Goal: Task Accomplishment & Management: Manage account settings

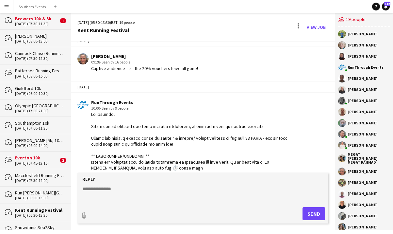
scroll to position [1646, 0]
click at [7, 6] on app-icon "Menu" at bounding box center [6, 6] width 5 height 5
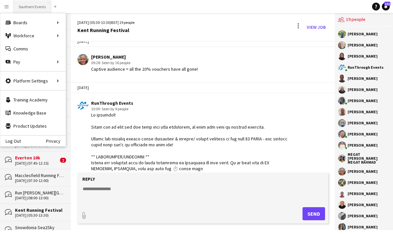
click at [29, 9] on button "Southern Events Close" at bounding box center [32, 6] width 38 height 13
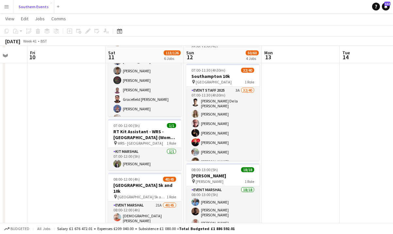
scroll to position [121, 0]
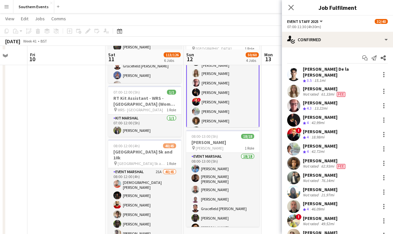
scroll to position [156, 0]
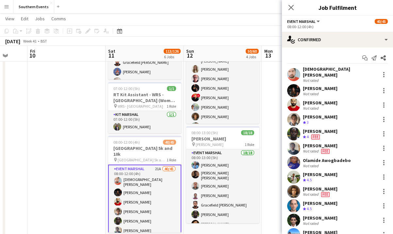
scroll to position [7, 0]
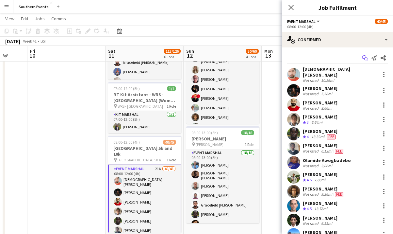
click at [365, 59] on icon "Start chat" at bounding box center [364, 57] width 5 height 5
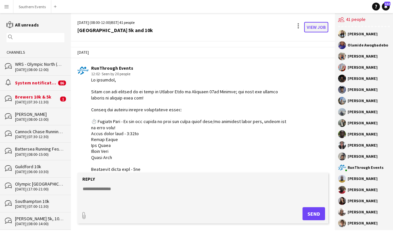
click at [320, 25] on link "View Job" at bounding box center [316, 27] width 24 height 10
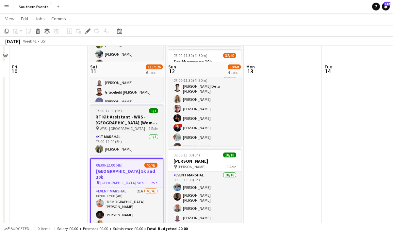
scroll to position [150, 0]
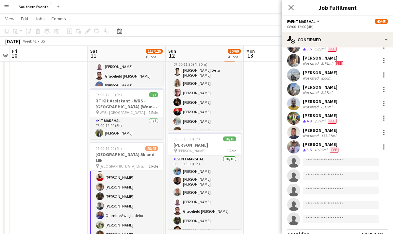
scroll to position [496, 0]
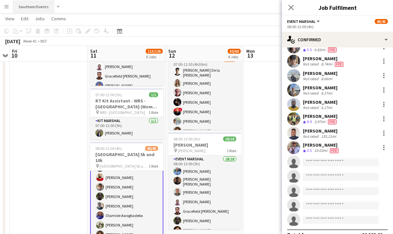
click at [29, 5] on button "Southern Events Close" at bounding box center [33, 6] width 41 height 13
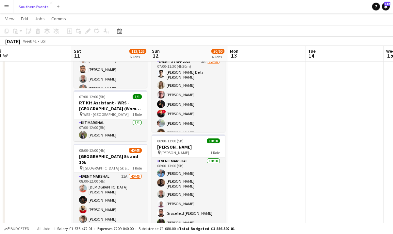
scroll to position [18, 0]
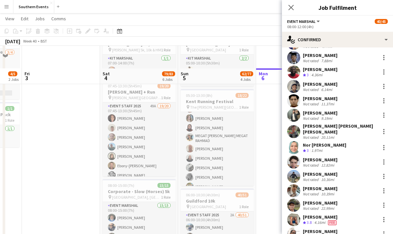
scroll to position [97, 0]
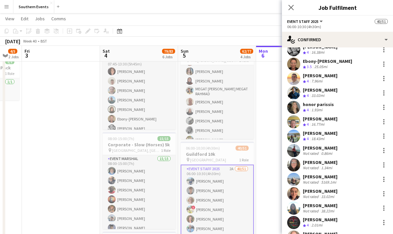
scroll to position [0, 0]
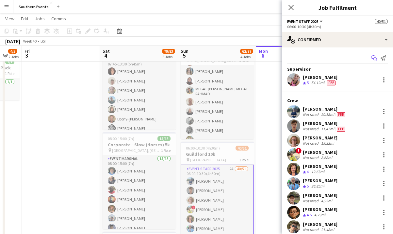
click at [375, 56] on icon at bounding box center [373, 57] width 4 height 4
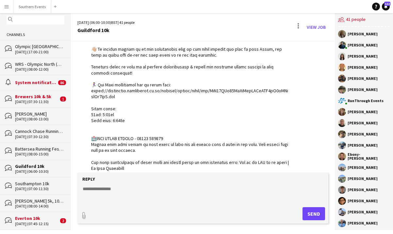
scroll to position [22, 0]
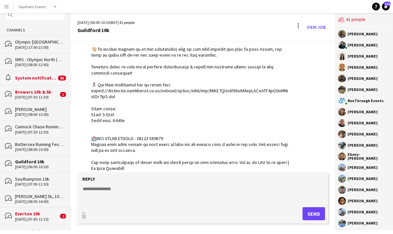
click at [42, 180] on div "Southampton 10k" at bounding box center [39, 179] width 49 height 6
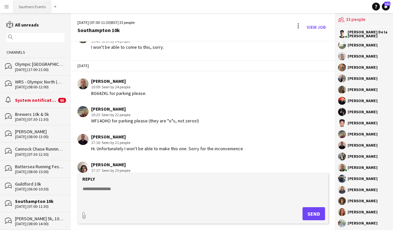
click at [29, 10] on button "Southern Events Close" at bounding box center [32, 6] width 38 height 13
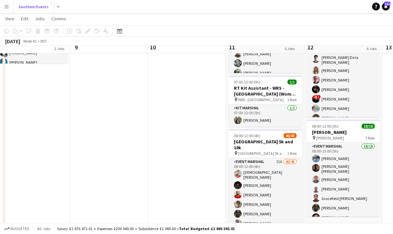
scroll to position [167, 0]
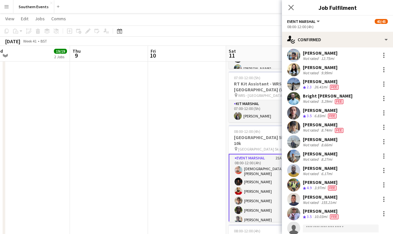
scroll to position [0, 0]
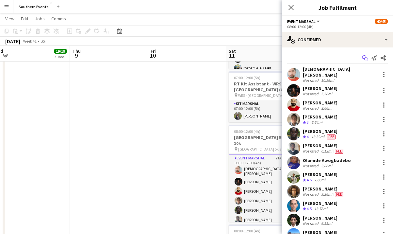
click at [364, 59] on icon "Start chat" at bounding box center [364, 57] width 5 height 5
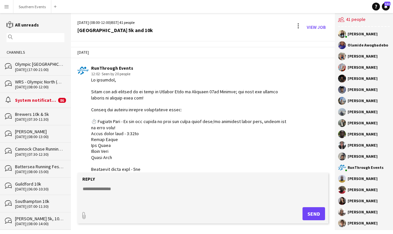
scroll to position [0, 0]
click at [318, 29] on link "View Job" at bounding box center [316, 27] width 24 height 10
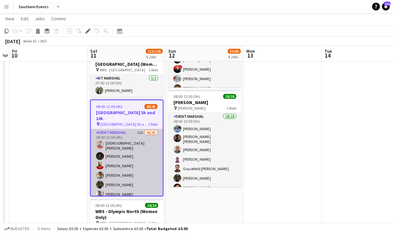
scroll to position [0, 224]
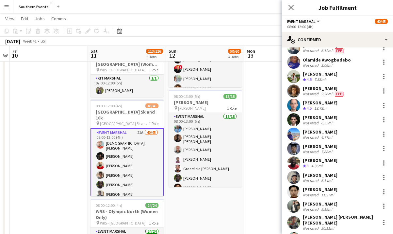
scroll to position [0, 0]
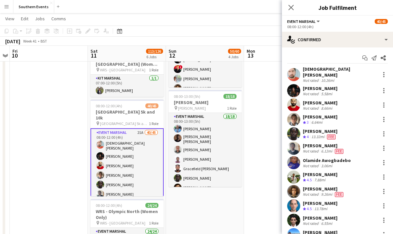
click at [9, 7] on button "Menu" at bounding box center [6, 6] width 13 height 13
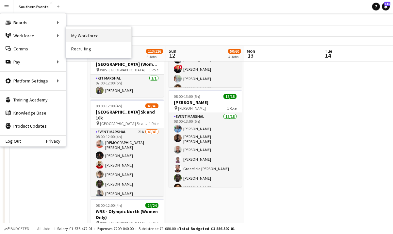
click at [86, 37] on link "My Workforce" at bounding box center [98, 35] width 65 height 13
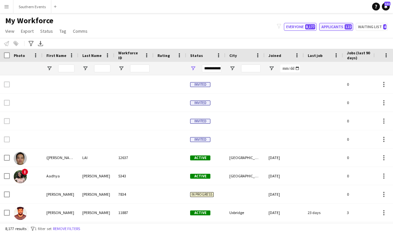
click at [342, 28] on button "Applicants 122" at bounding box center [336, 27] width 34 height 8
type input "**********"
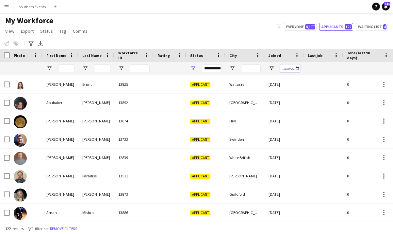
click at [299, 67] on input "Joined Filter Input" at bounding box center [290, 68] width 20 height 8
click at [298, 57] on span at bounding box center [297, 55] width 6 height 6
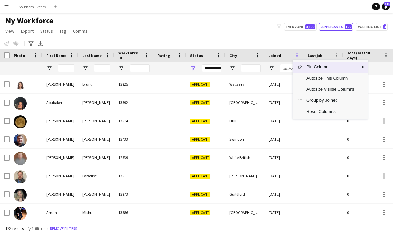
click at [298, 56] on span at bounding box center [297, 55] width 6 height 6
click at [289, 67] on input "Joined Filter Input" at bounding box center [290, 68] width 20 height 8
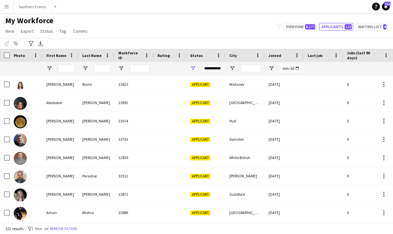
click at [277, 56] on span "Joined" at bounding box center [274, 55] width 13 height 5
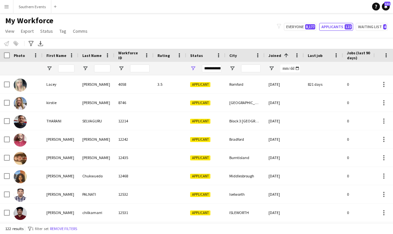
click at [277, 56] on span "Joined" at bounding box center [274, 55] width 13 height 5
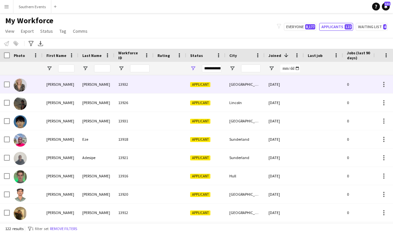
click at [241, 84] on div "[GEOGRAPHIC_DATA]" at bounding box center [244, 84] width 39 height 18
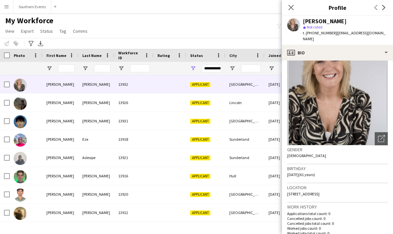
scroll to position [16, 0]
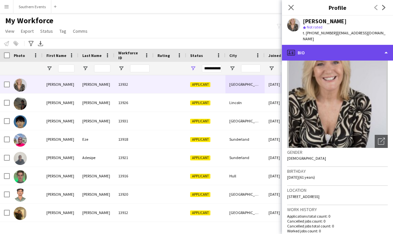
click at [380, 45] on div "profile Bio" at bounding box center [337, 53] width 111 height 16
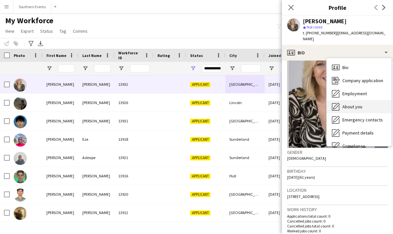
click at [356, 104] on span "About you" at bounding box center [352, 107] width 20 height 6
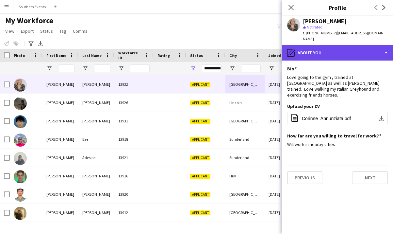
click at [363, 54] on div "pencil4 About you" at bounding box center [337, 53] width 111 height 16
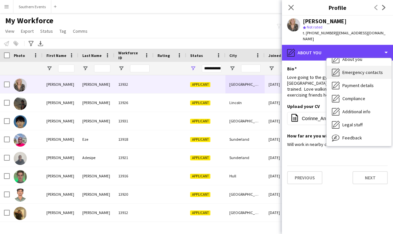
scroll to position [61, 0]
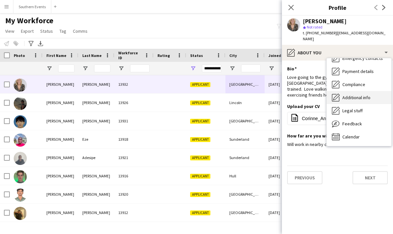
click at [362, 94] on span "Additional info" at bounding box center [356, 97] width 28 height 6
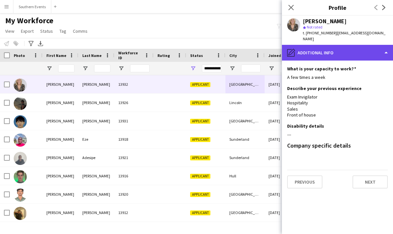
click at [365, 46] on div "pencil4 Additional info" at bounding box center [337, 53] width 111 height 16
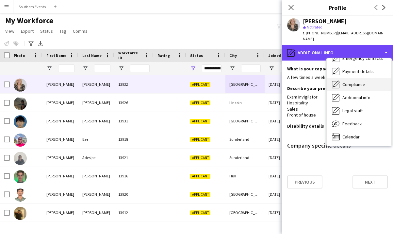
scroll to position [0, 0]
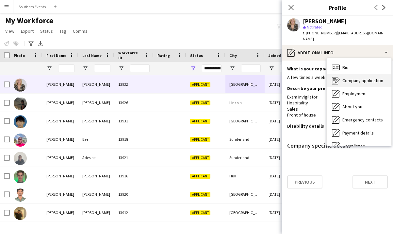
click at [358, 77] on span "Company application" at bounding box center [362, 80] width 41 height 6
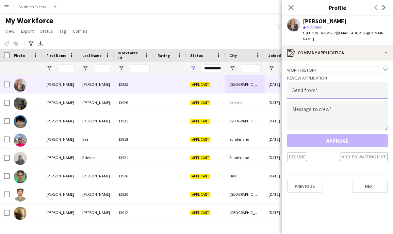
click at [344, 83] on input "email" at bounding box center [337, 90] width 101 height 16
type input "**********"
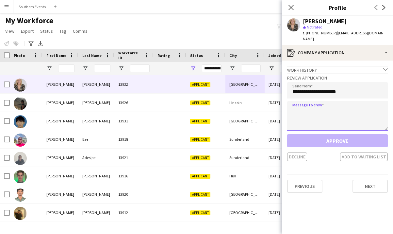
click at [340, 105] on textarea at bounding box center [337, 115] width 101 height 29
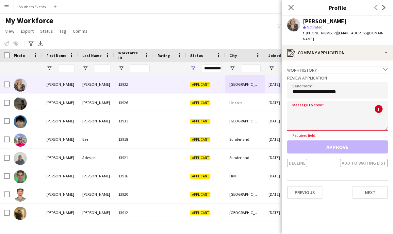
click at [314, 108] on textarea at bounding box center [337, 115] width 101 height 29
paste textarea "**********"
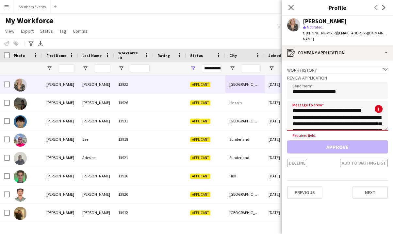
scroll to position [37, 0]
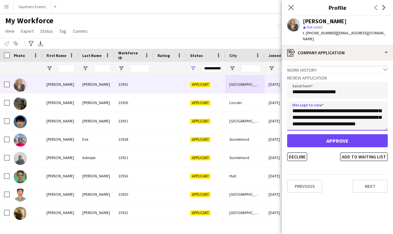
type textarea "**********"
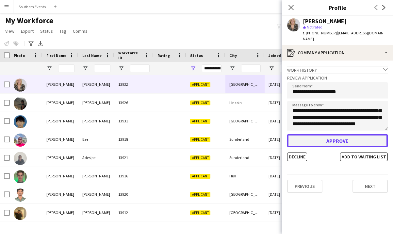
click at [345, 138] on button "Approve" at bounding box center [337, 140] width 101 height 13
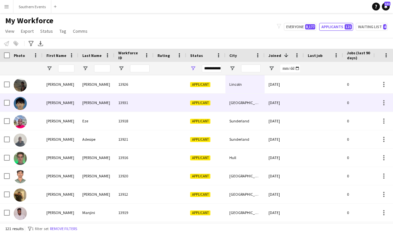
scroll to position [3, 0]
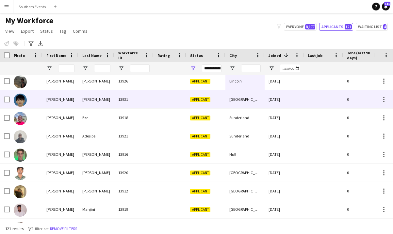
click at [170, 100] on div at bounding box center [170, 99] width 33 height 18
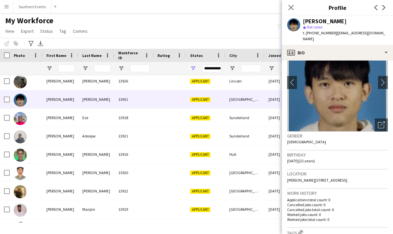
scroll to position [33, 0]
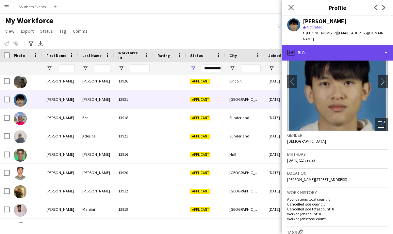
click at [356, 45] on div "profile Bio" at bounding box center [337, 53] width 111 height 16
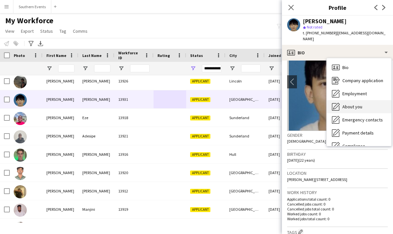
click at [352, 104] on span "About you" at bounding box center [352, 107] width 20 height 6
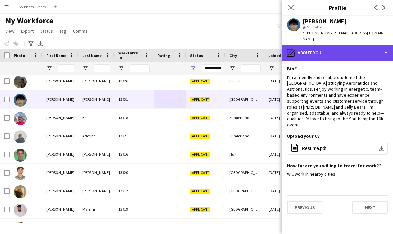
click at [366, 49] on div "pencil4 About you" at bounding box center [337, 53] width 111 height 16
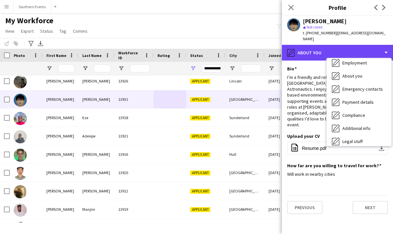
scroll to position [30, 0]
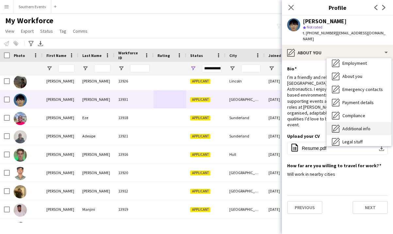
click at [361, 125] on span "Additional info" at bounding box center [356, 128] width 28 height 6
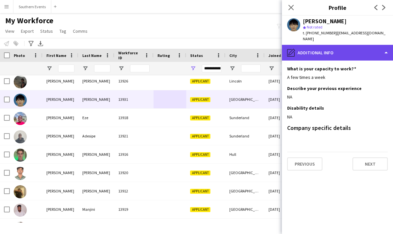
click at [366, 47] on div "pencil4 Additional info" at bounding box center [337, 53] width 111 height 16
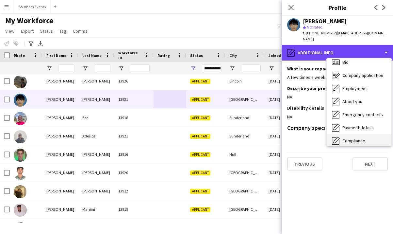
scroll to position [4, 0]
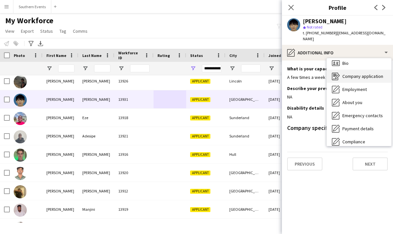
click at [363, 73] on span "Company application" at bounding box center [362, 76] width 41 height 6
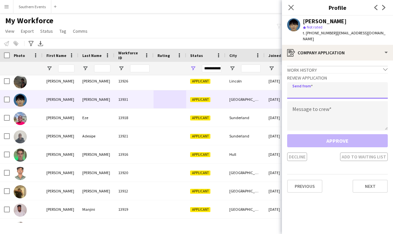
click at [350, 82] on input "email" at bounding box center [337, 90] width 101 height 16
type input "**********"
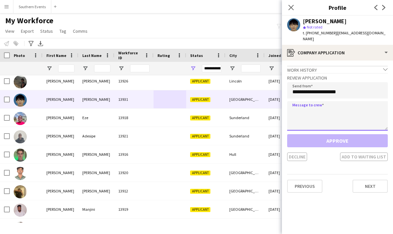
click at [339, 113] on textarea at bounding box center [337, 115] width 101 height 29
paste textarea "**********"
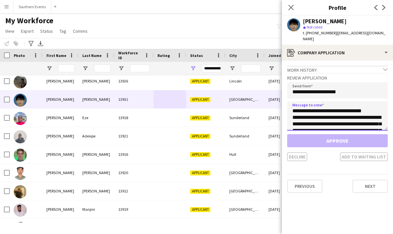
scroll to position [37, 0]
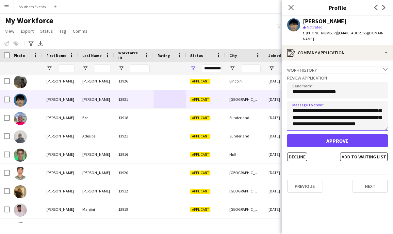
type textarea "**********"
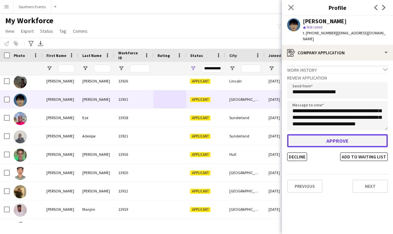
click at [339, 136] on button "Approve" at bounding box center [337, 140] width 101 height 13
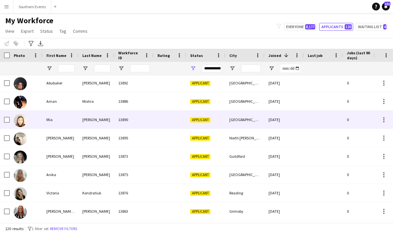
scroll to position [0, 0]
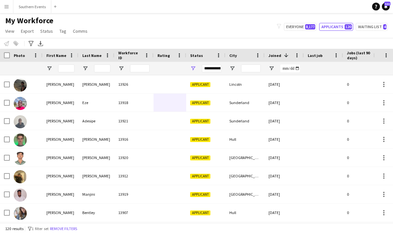
click at [8, 9] on button "Menu" at bounding box center [6, 6] width 13 height 13
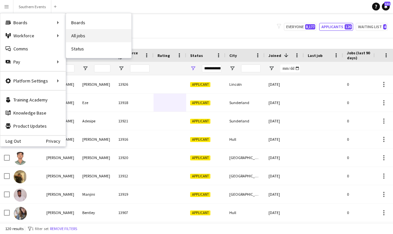
click at [92, 38] on link "All jobs" at bounding box center [98, 35] width 65 height 13
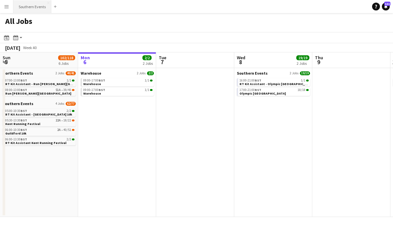
click at [31, 11] on button "Southern Events Close" at bounding box center [32, 6] width 38 height 13
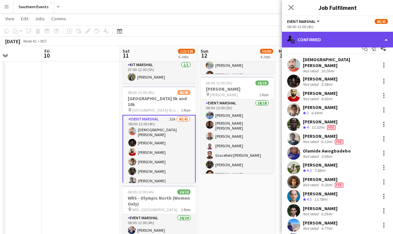
click at [355, 34] on div "single-neutral-actions-check-2 Confirmed" at bounding box center [337, 40] width 111 height 16
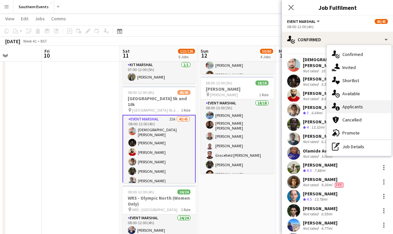
click at [369, 103] on div "single-neutral-actions-information Applicants" at bounding box center [359, 106] width 65 height 13
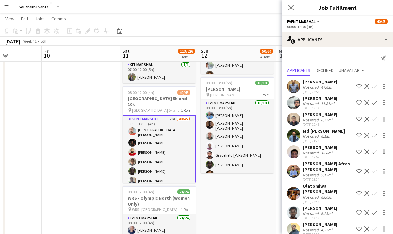
click at [328, 121] on div "8.77mi" at bounding box center [327, 119] width 14 height 5
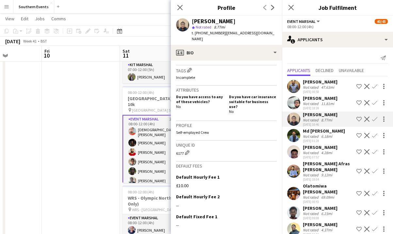
scroll to position [241, 0]
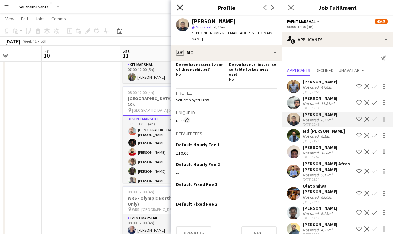
click at [181, 8] on icon at bounding box center [180, 7] width 6 height 6
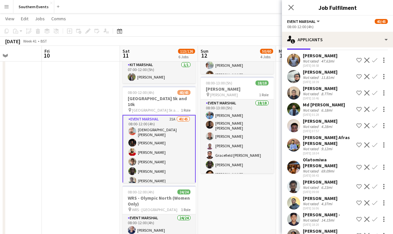
scroll to position [36, 0]
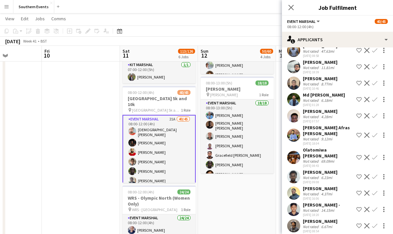
click at [320, 224] on div "6.67mi" at bounding box center [327, 226] width 14 height 5
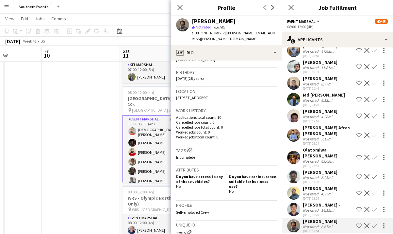
scroll to position [0, 0]
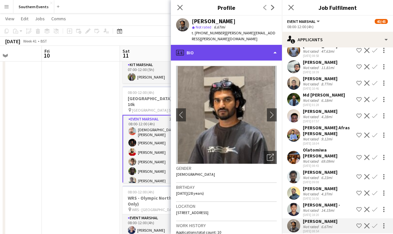
click at [272, 50] on div "profile Bio" at bounding box center [226, 53] width 111 height 16
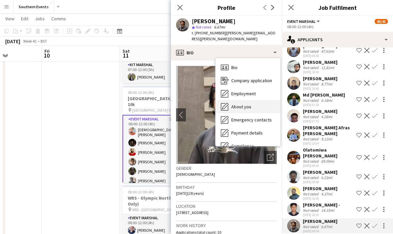
click at [257, 103] on div "About you About you" at bounding box center [248, 106] width 65 height 13
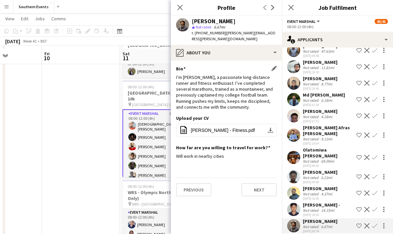
scroll to position [215, 0]
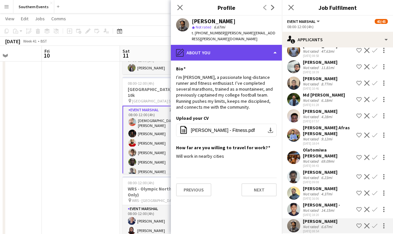
click at [246, 48] on div "pencil4 About you" at bounding box center [226, 53] width 111 height 16
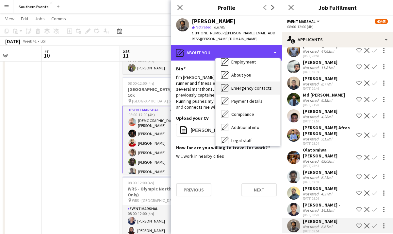
scroll to position [38, 0]
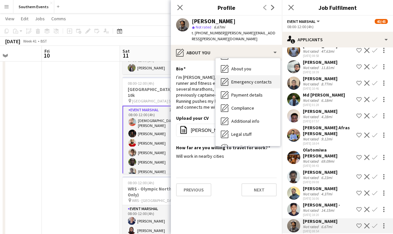
click at [246, 118] on span "Additional info" at bounding box center [245, 121] width 28 height 6
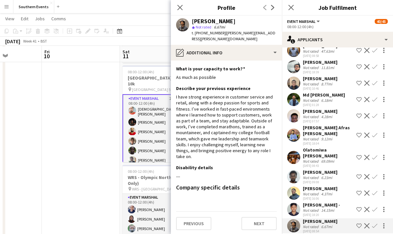
scroll to position [227, 0]
click at [180, 7] on icon at bounding box center [180, 7] width 6 height 6
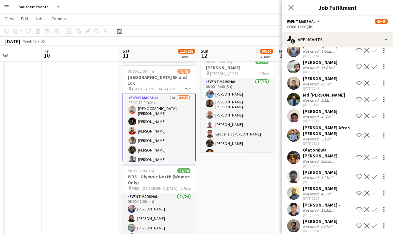
click at [374, 223] on app-icon "Confirm" at bounding box center [374, 225] width 5 height 5
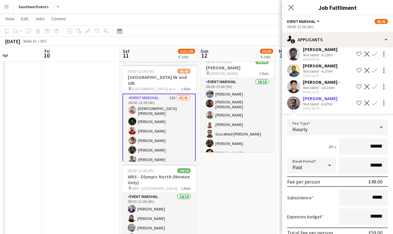
scroll to position [184, 0]
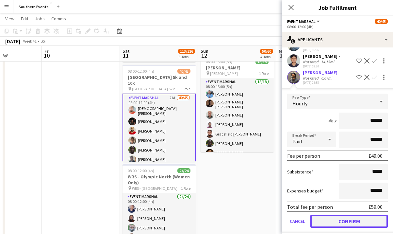
click at [350, 214] on button "Confirm" at bounding box center [348, 220] width 77 height 13
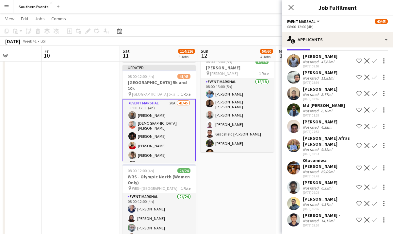
scroll to position [20, 0]
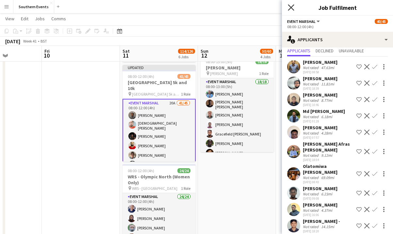
click at [290, 8] on icon at bounding box center [291, 7] width 6 height 6
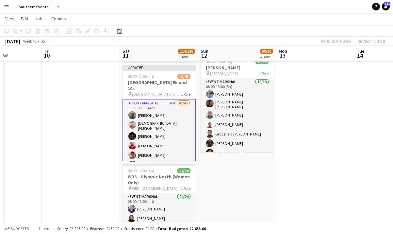
click at [339, 41] on div "Publish 1 job Revert 1 job" at bounding box center [353, 41] width 80 height 8
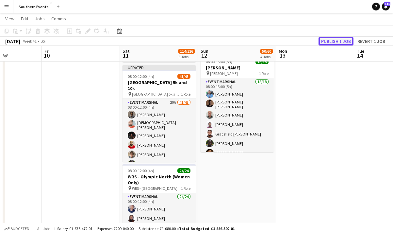
click at [336, 41] on button "Publish 1 job" at bounding box center [335, 41] width 35 height 8
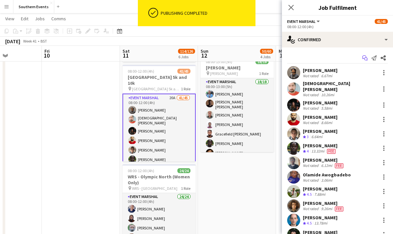
click at [364, 57] on icon "Start chat" at bounding box center [364, 57] width 5 height 5
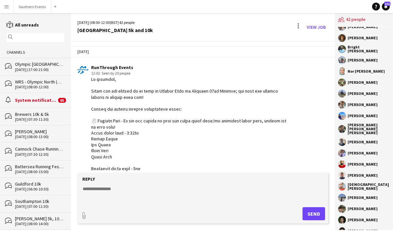
scroll to position [270, 0]
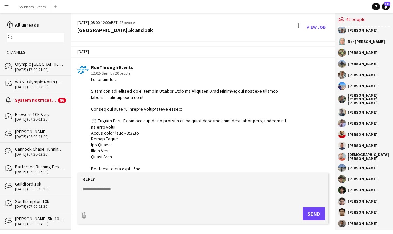
click at [8, 9] on button "Menu" at bounding box center [6, 6] width 13 height 13
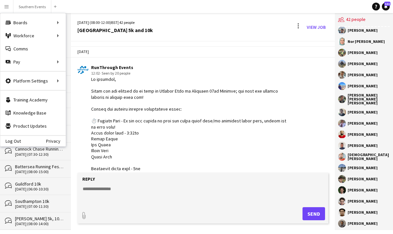
click at [176, 79] on div at bounding box center [190, 198] width 198 height 244
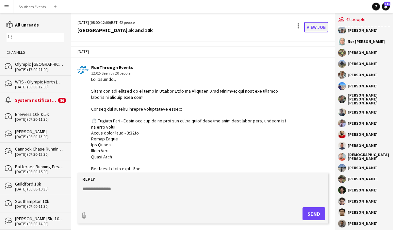
click at [316, 27] on link "View Job" at bounding box center [316, 27] width 24 height 10
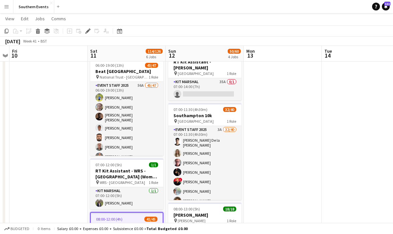
scroll to position [76, 0]
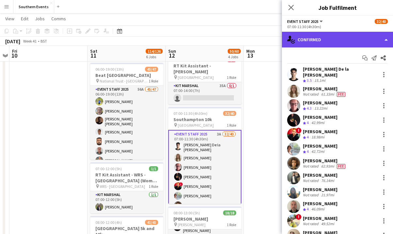
click at [378, 42] on div "single-neutral-actions-check-2 Confirmed" at bounding box center [337, 40] width 111 height 16
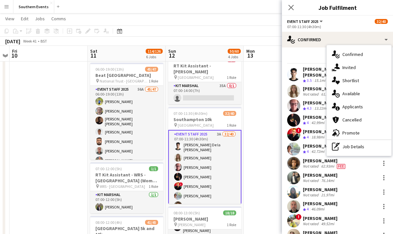
click at [363, 23] on div "Event Staff 2025 All roles Event Staff 2025 32/40" at bounding box center [337, 21] width 101 height 6
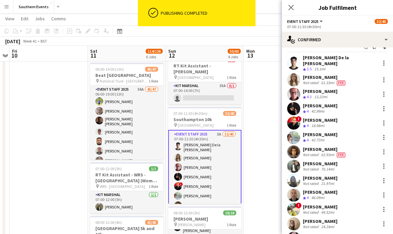
scroll to position [11, 0]
click at [305, 103] on div "[PERSON_NAME]" at bounding box center [320, 106] width 35 height 6
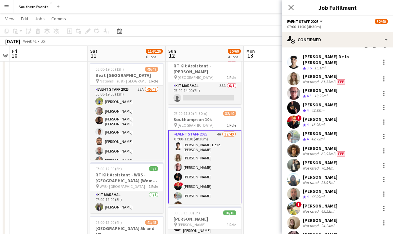
scroll to position [9, 0]
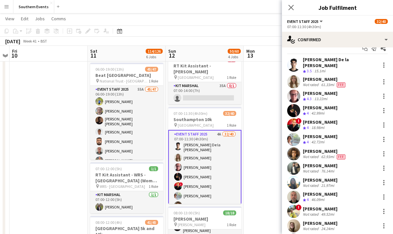
click at [336, 106] on div "[PERSON_NAME] Crew rating 4 42.99mi" at bounding box center [337, 110] width 111 height 13
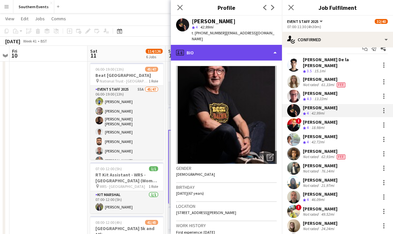
click at [261, 45] on div "profile Bio" at bounding box center [226, 53] width 111 height 16
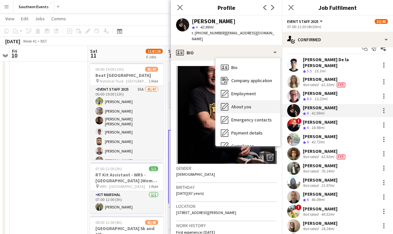
click at [261, 100] on div "About you About you" at bounding box center [248, 106] width 65 height 13
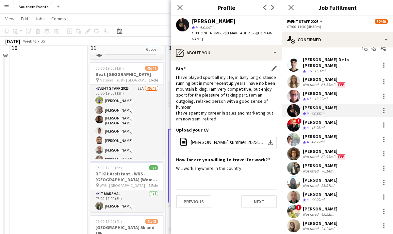
scroll to position [69, 0]
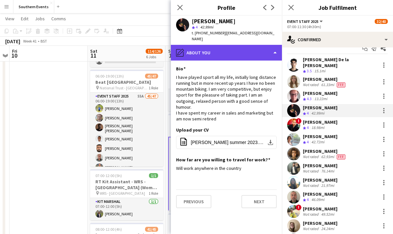
click at [249, 47] on div "pencil4 About you" at bounding box center [226, 53] width 111 height 16
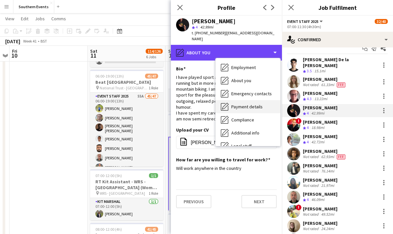
scroll to position [30, 0]
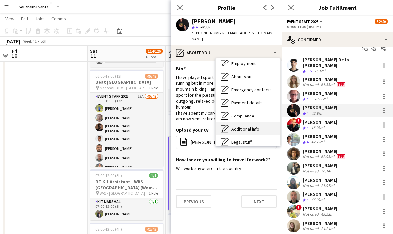
click at [250, 126] on span "Additional info" at bounding box center [245, 129] width 28 height 6
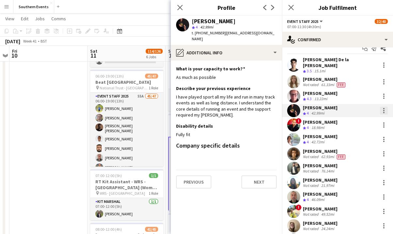
click at [384, 107] on div at bounding box center [384, 110] width 8 height 8
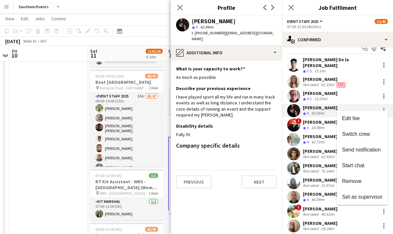
click at [352, 24] on div at bounding box center [196, 117] width 393 height 234
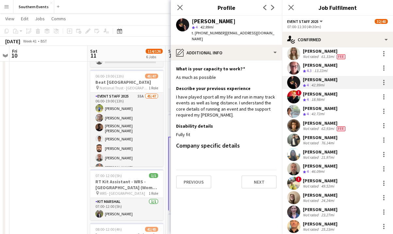
scroll to position [39, 0]
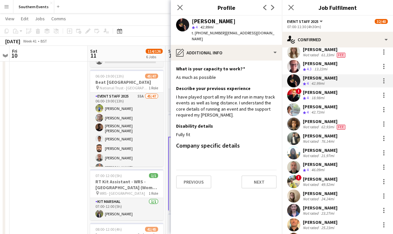
click at [327, 163] on div "[PERSON_NAME] Crew rating 4 46.09mi" at bounding box center [337, 166] width 111 height 13
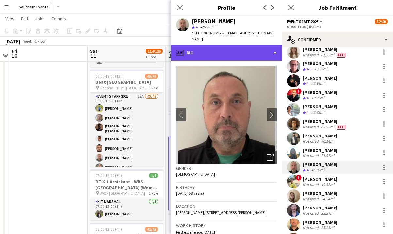
click at [260, 46] on div "profile Bio" at bounding box center [226, 53] width 111 height 16
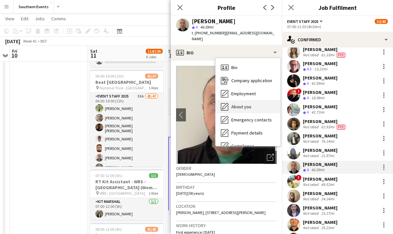
click at [249, 104] on span "About you" at bounding box center [241, 107] width 20 height 6
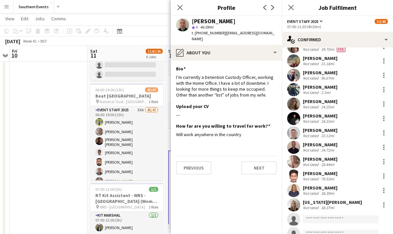
scroll to position [320, 0]
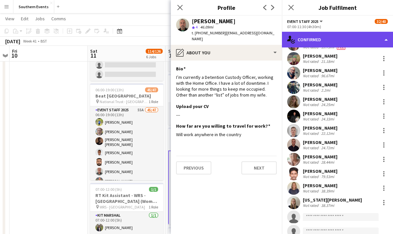
click at [379, 38] on div "single-neutral-actions-check-2 Confirmed" at bounding box center [337, 40] width 111 height 16
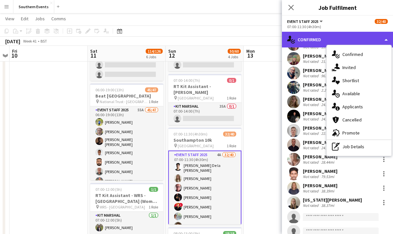
click at [371, 37] on div "single-neutral-actions-check-2 Confirmed" at bounding box center [337, 40] width 111 height 16
click at [368, 33] on div "single-neutral-actions-check-2 Confirmed" at bounding box center [337, 40] width 111 height 16
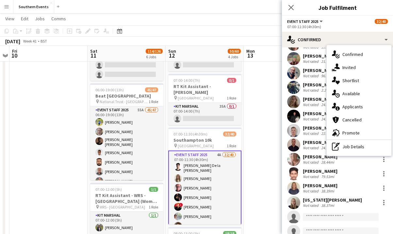
click at [360, 26] on div "07:00-11:30 (4h30m)" at bounding box center [337, 26] width 101 height 5
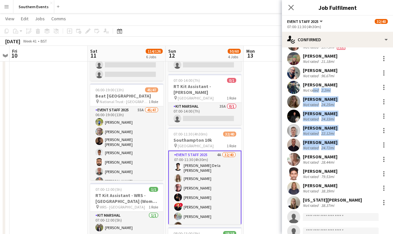
drag, startPoint x: 345, startPoint y: 148, endPoint x: 312, endPoint y: 89, distance: 68.0
click at [312, 88] on div "[PERSON_NAME] De la [PERSON_NAME] Crew rating 3.5 15.1mi [PERSON_NAME] Not rate…" at bounding box center [337, 35] width 111 height 578
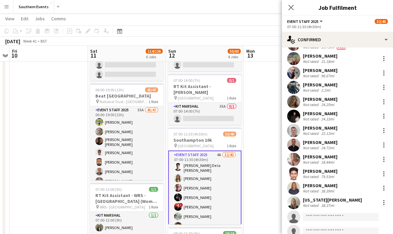
click at [345, 182] on div "[PERSON_NAME] Not rated 38.39mi" at bounding box center [337, 187] width 111 height 13
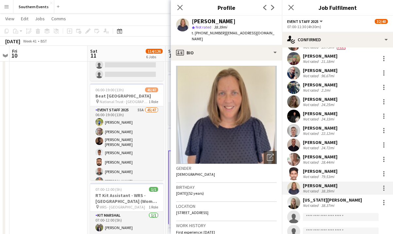
scroll to position [329, 0]
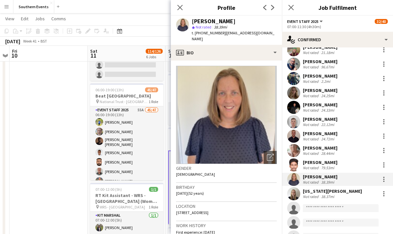
click at [346, 174] on div "[PERSON_NAME] Not rated 38.39mi" at bounding box center [337, 178] width 111 height 13
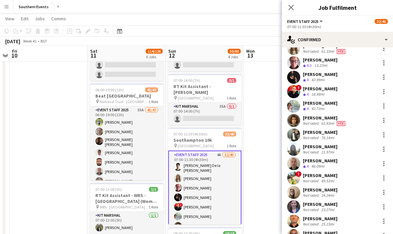
scroll to position [0, 0]
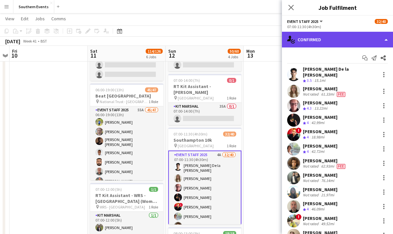
click at [347, 43] on div "single-neutral-actions-check-2 Confirmed" at bounding box center [337, 40] width 111 height 16
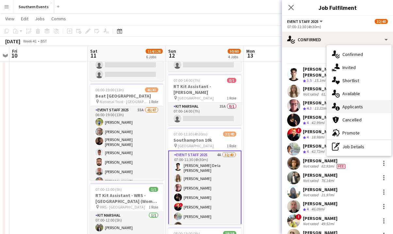
click at [358, 104] on span "Applicants" at bounding box center [352, 107] width 21 height 6
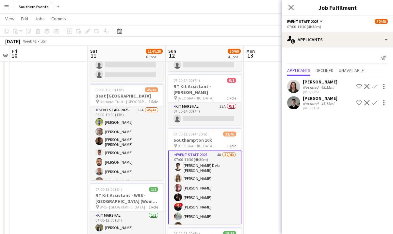
click at [374, 86] on app-icon "Confirm" at bounding box center [374, 86] width 5 height 5
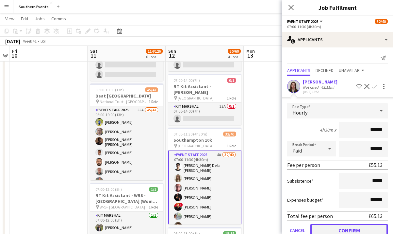
click at [350, 226] on button "Confirm" at bounding box center [348, 229] width 77 height 13
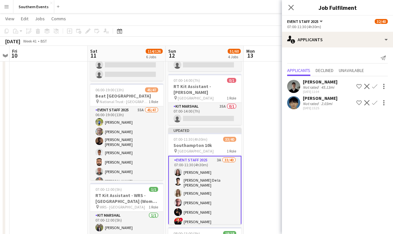
click at [375, 86] on app-icon "Confirm" at bounding box center [374, 86] width 5 height 5
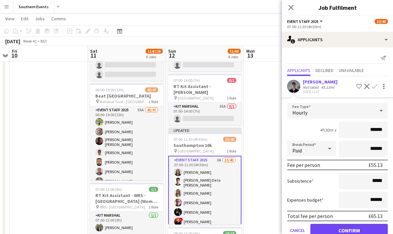
click at [359, 53] on div "Send notification" at bounding box center [337, 58] width 101 height 11
click at [335, 227] on button "Confirm" at bounding box center [348, 229] width 77 height 13
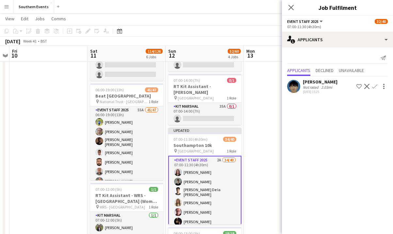
click at [375, 86] on app-icon "Confirm" at bounding box center [374, 86] width 5 height 5
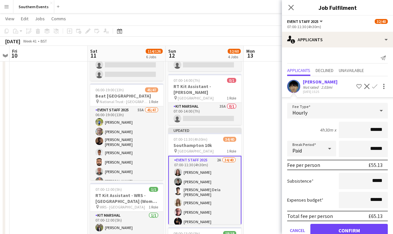
drag, startPoint x: 333, startPoint y: 81, endPoint x: 303, endPoint y: 82, distance: 29.8
click at [303, 82] on div "[PERSON_NAME] Not rated 2.03mi [DATE] 15:25 Shortlist crew Decline Confirm" at bounding box center [337, 86] width 111 height 15
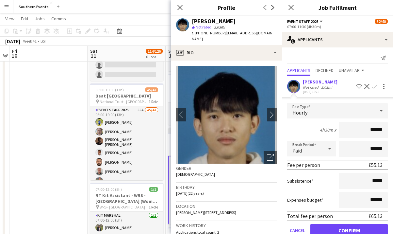
copy div "[PERSON_NAME]"
click at [356, 226] on button "Confirm" at bounding box center [348, 229] width 77 height 13
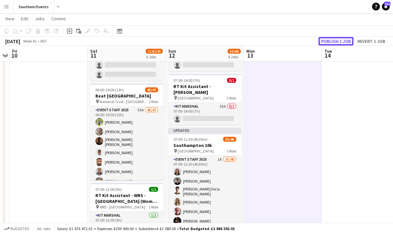
click at [334, 38] on button "Publish 1 job" at bounding box center [335, 41] width 35 height 8
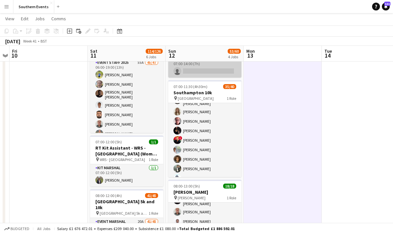
scroll to position [44, 0]
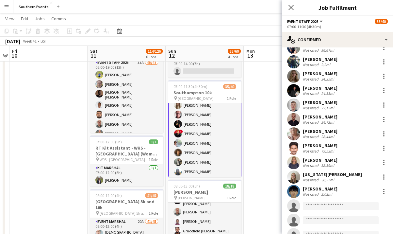
scroll to position [381, 0]
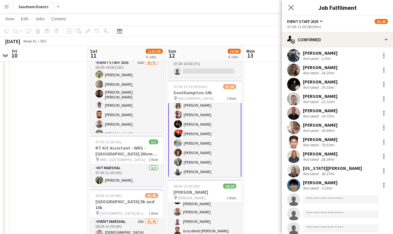
click at [329, 142] on div "79.53mi" at bounding box center [328, 144] width 16 height 5
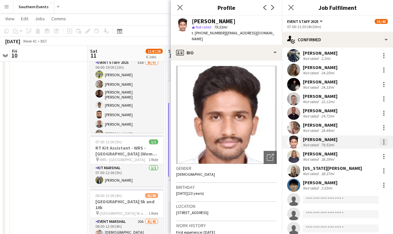
click at [384, 141] on div at bounding box center [383, 141] width 1 height 1
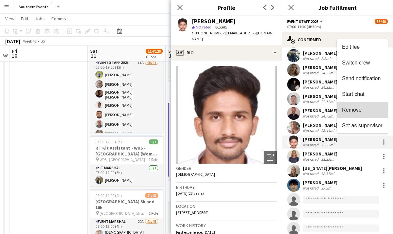
click at [374, 111] on span "Remove" at bounding box center [362, 110] width 41 height 6
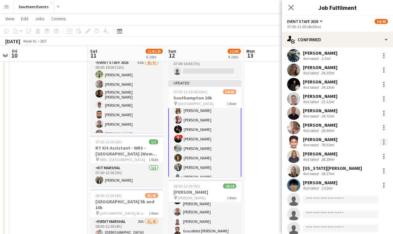
click at [384, 138] on div at bounding box center [384, 142] width 8 height 8
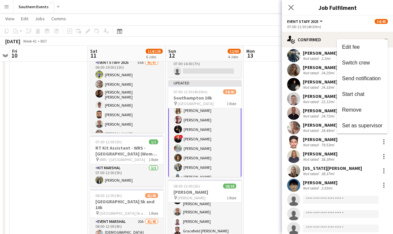
click at [365, 108] on span "Remove" at bounding box center [362, 110] width 41 height 6
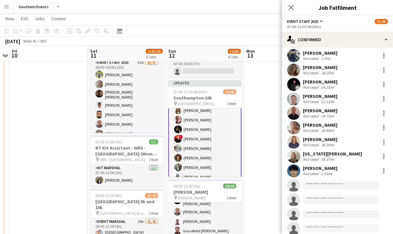
click at [269, 42] on div "[DATE] Week 41 • BST Publish 1 job Revert 1 job" at bounding box center [196, 41] width 393 height 9
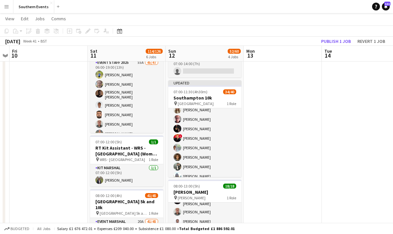
scroll to position [44, 0]
click at [333, 42] on button "Publish 1 job" at bounding box center [335, 41] width 35 height 8
